Goal: Find specific page/section: Find specific page/section

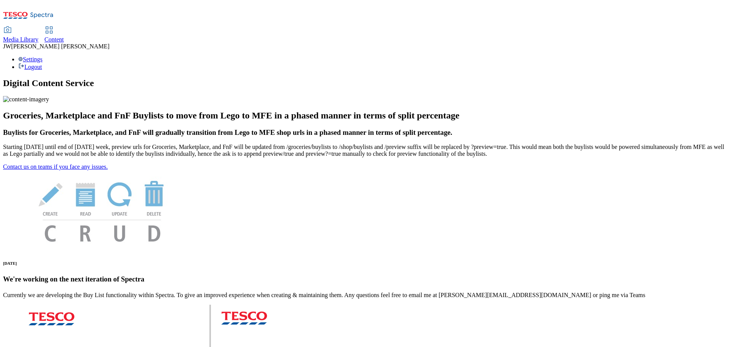
click at [38, 27] on link "Media Library" at bounding box center [20, 35] width 35 height 16
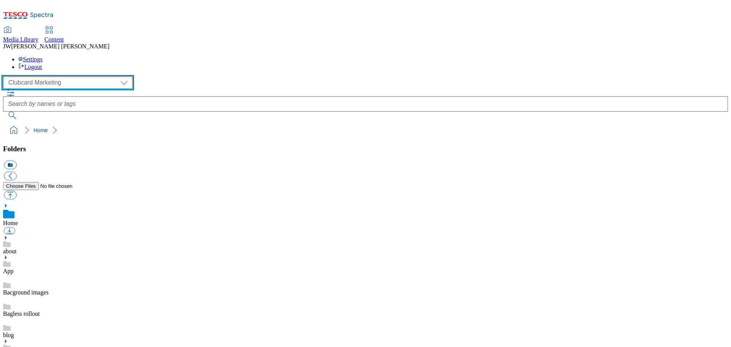
drag, startPoint x: 64, startPoint y: 47, endPoint x: 66, endPoint y: 54, distance: 7.9
click at [64, 76] on select "Clubcard Marketing GHS Marketing UK GHS Product UK GHS ROI iGHS Marketing CE iG…" at bounding box center [67, 82] width 129 height 12
select select "flare-ghs-mktg"
click at [5, 76] on select "Clubcard Marketing GHS Marketing UK GHS Product UK GHS ROI iGHS Marketing CE iG…" at bounding box center [67, 82] width 129 height 12
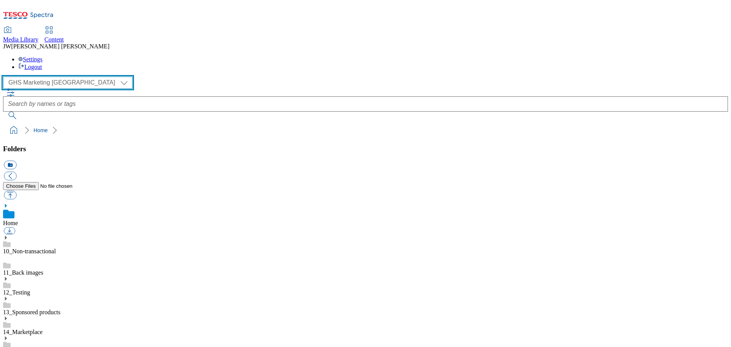
scroll to position [211, 0]
